Goal: Transaction & Acquisition: Purchase product/service

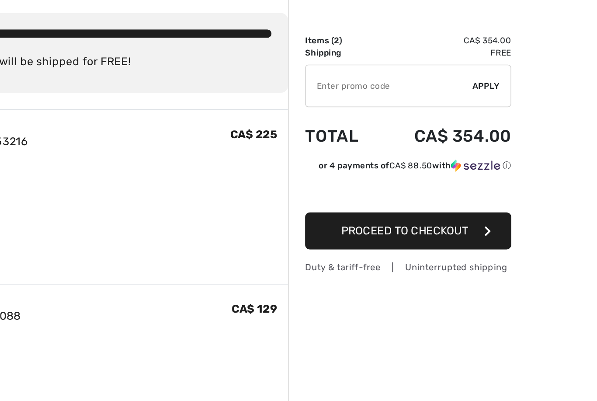
click at [525, 188] on icon "button" at bounding box center [527, 191] width 4 height 7
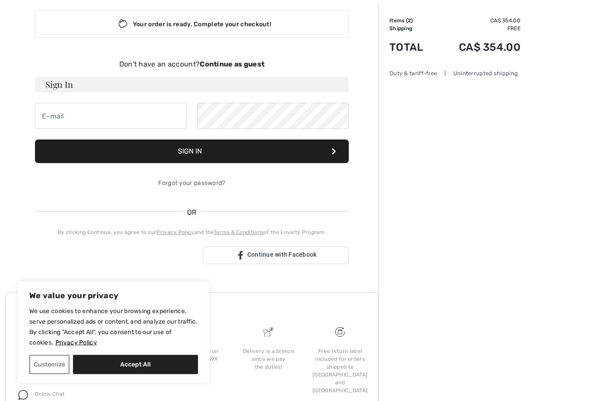
scroll to position [66, 0]
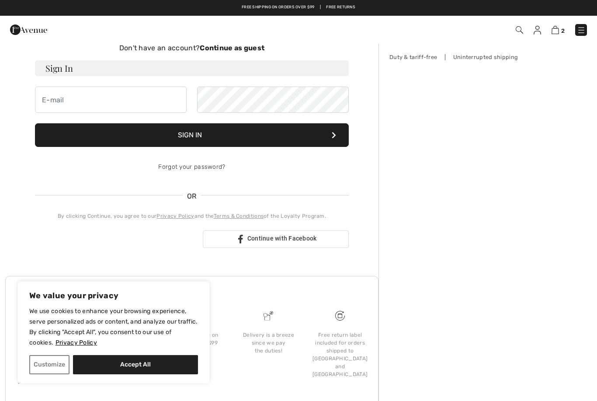
click at [76, 241] on div "Sign in with Google. Opens in new tab" at bounding box center [115, 238] width 161 height 19
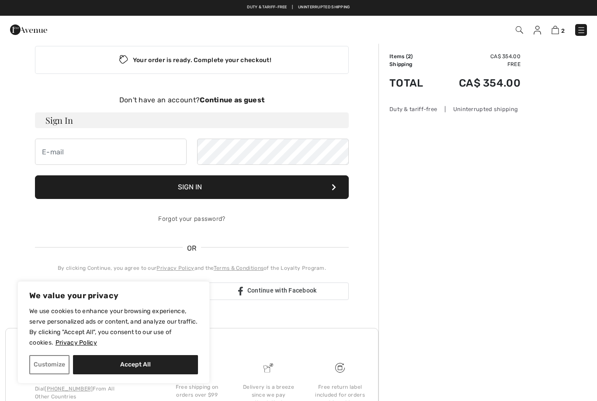
scroll to position [0, 0]
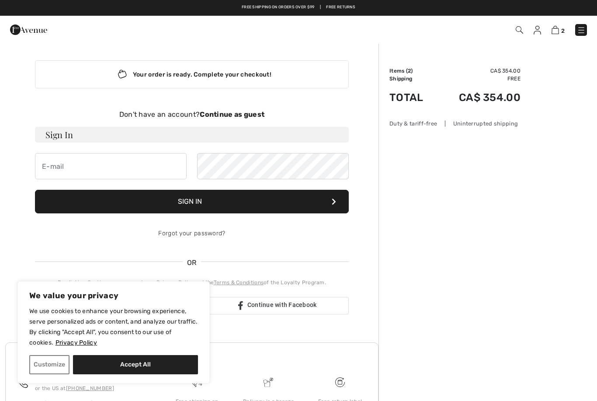
click at [45, 364] on button "Customize" at bounding box center [49, 364] width 40 height 19
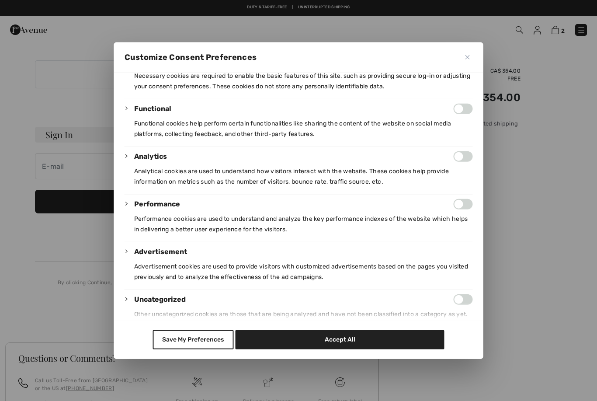
scroll to position [81, 0]
click at [185, 349] on button "Save My Preferences" at bounding box center [192, 339] width 81 height 19
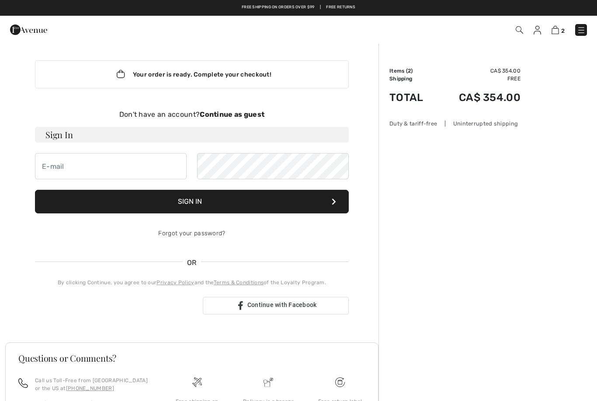
click at [238, 112] on strong "Continue as guest" at bounding box center [232, 114] width 65 height 8
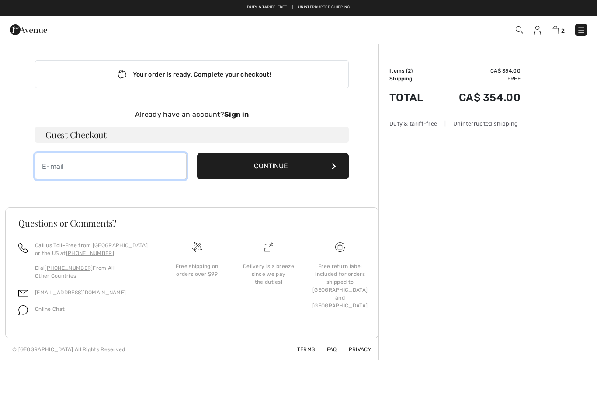
click at [61, 169] on input "email" at bounding box center [111, 166] width 152 height 26
type input "portenoy5@gmail.com"
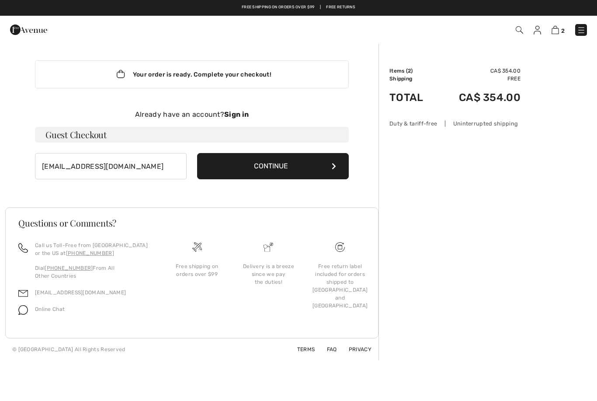
click at [287, 167] on button "Continue" at bounding box center [273, 166] width 152 height 26
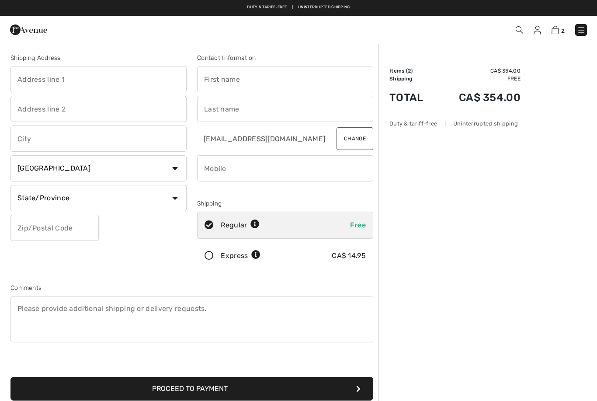
click at [49, 79] on input "text" at bounding box center [98, 79] width 176 height 26
type input "9061 Airport Rd"
type input "Mount Hope"
select select "ON"
type input "L0R1W0"
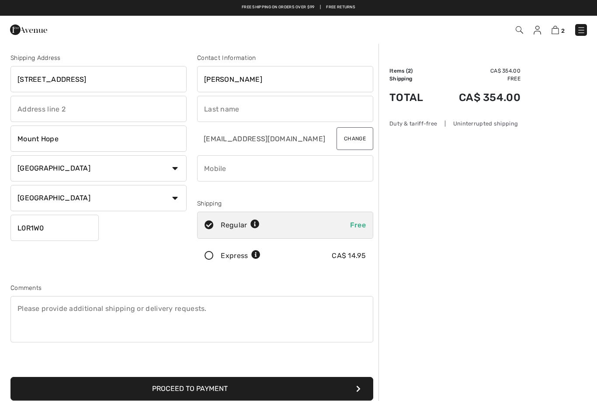
type input "Paula"
type input "Harley"
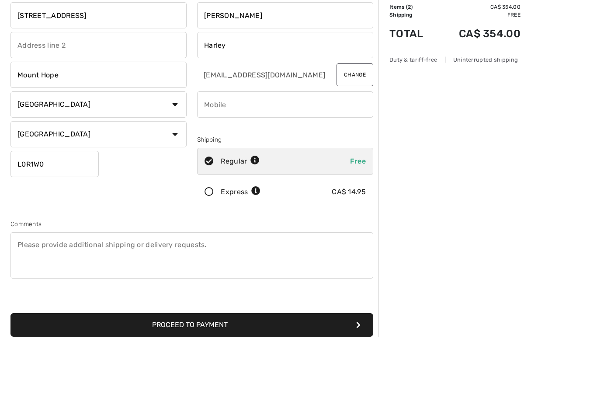
click at [356, 155] on input "phone" at bounding box center [285, 168] width 176 height 26
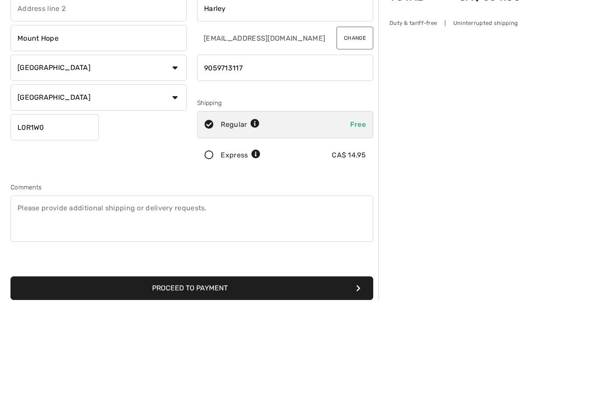
type input "9059713117"
click at [212, 251] on icon at bounding box center [208, 255] width 23 height 9
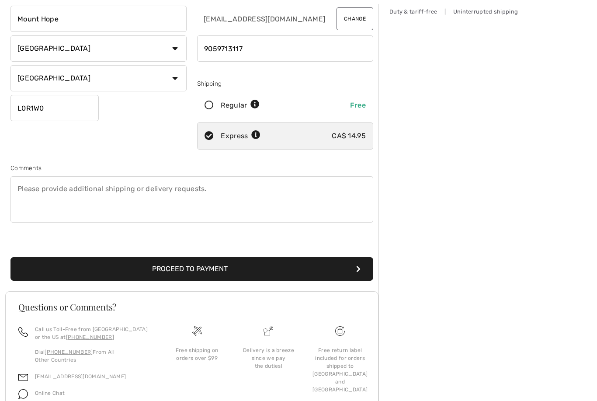
scroll to position [120, 0]
click at [354, 263] on button "Proceed to Payment" at bounding box center [191, 269] width 363 height 24
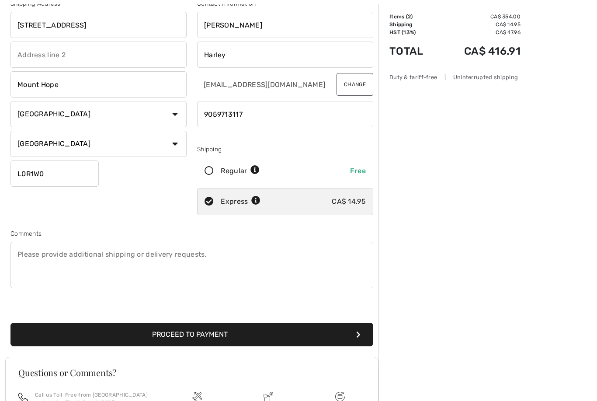
scroll to position [135, 0]
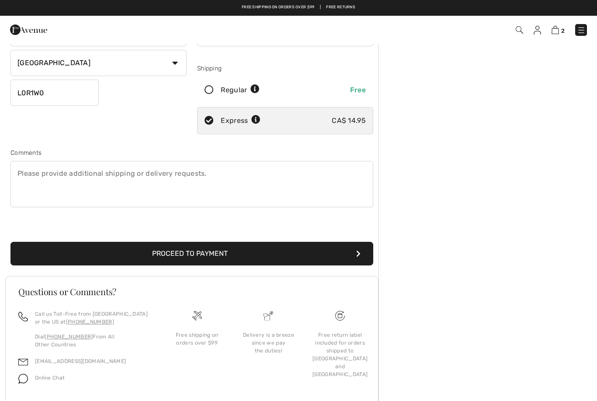
click at [346, 249] on button "Proceed to Payment" at bounding box center [191, 254] width 363 height 24
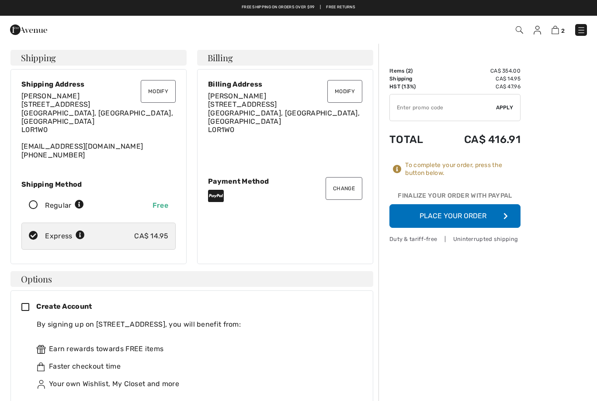
click at [344, 90] on button "Modify" at bounding box center [344, 91] width 35 height 23
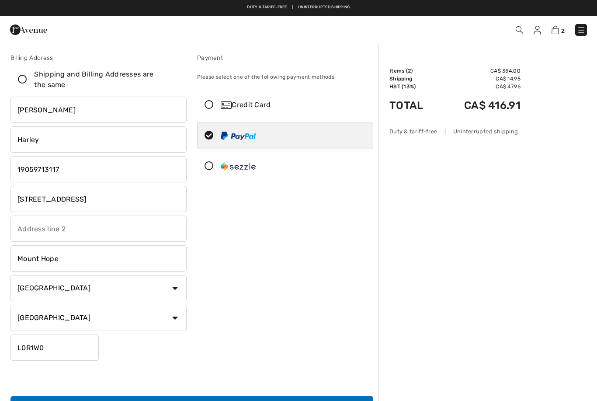
click at [35, 199] on input "[STREET_ADDRESS]" at bounding box center [98, 199] width 176 height 26
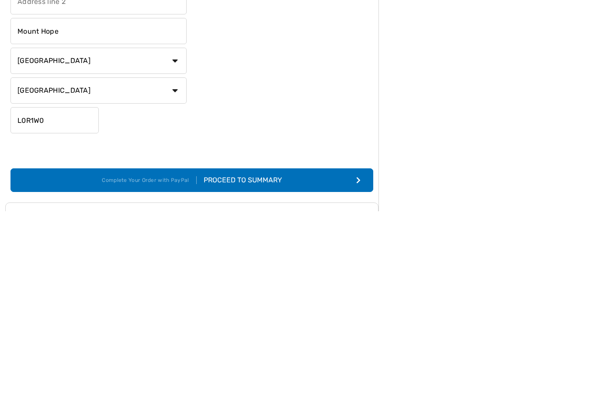
scroll to position [42, 0]
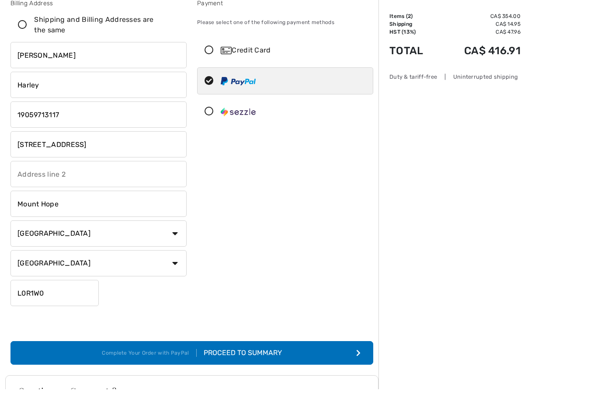
type input "[STREET_ADDRESS]"
click at [515, 128] on div "Order Summary Details Items ( 2 ) CA$ 354.00 Promo code CA$ 0.00 Shipping CA$ 1…" at bounding box center [487, 269] width 218 height 539
click at [358, 354] on icon "submit" at bounding box center [358, 352] width 4 height 7
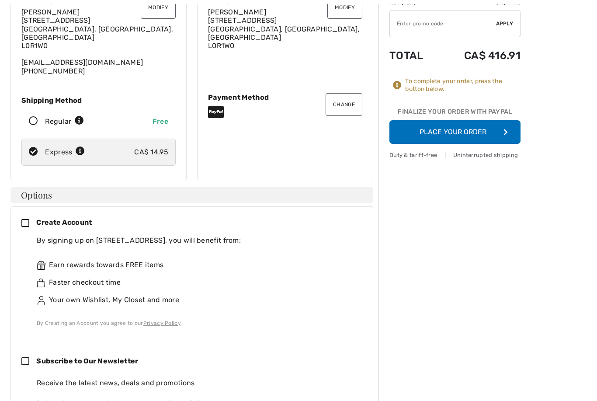
scroll to position [85, 0]
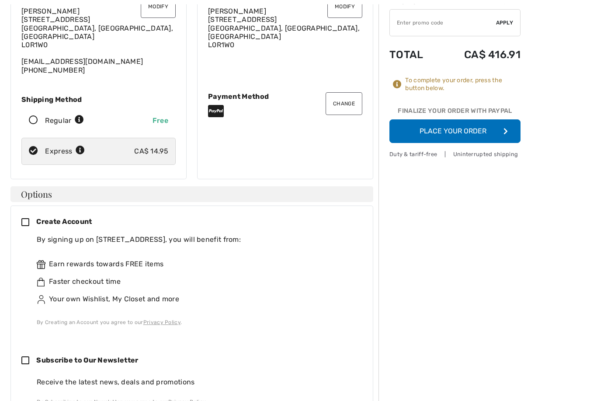
click at [26, 218] on icon at bounding box center [28, 222] width 15 height 9
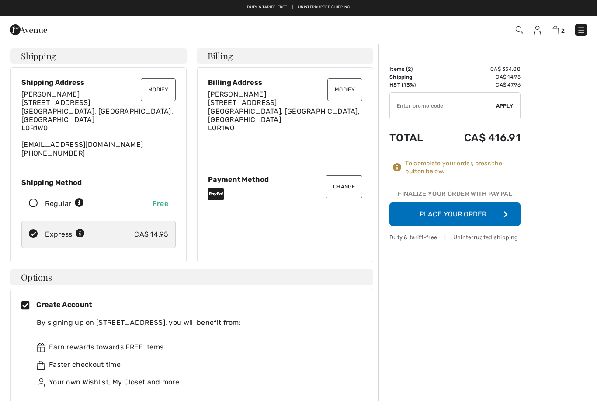
scroll to position [0, 0]
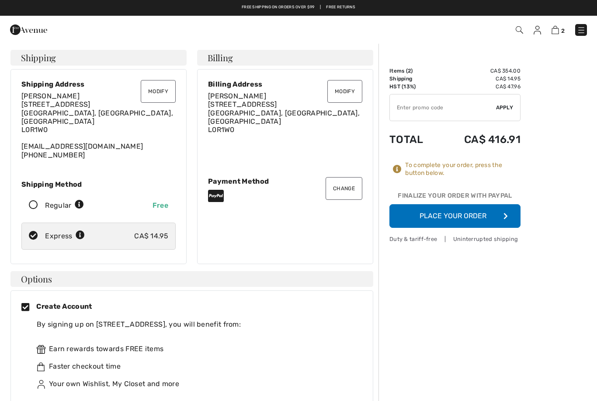
click at [469, 212] on button "Place Your Order" at bounding box center [454, 216] width 131 height 24
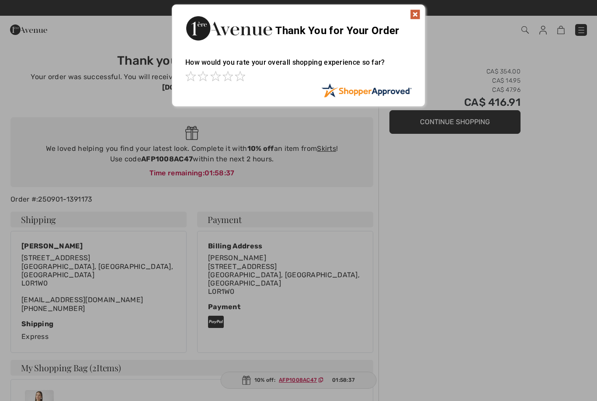
click at [415, 18] on img at bounding box center [415, 14] width 10 height 10
